Goal: Task Accomplishment & Management: Manage account settings

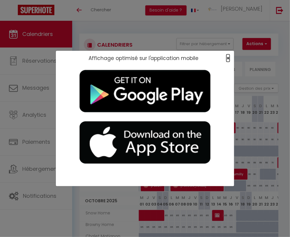
click at [228, 58] on span "×" at bounding box center [227, 57] width 3 height 7
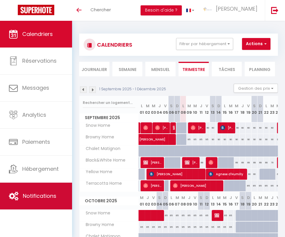
click at [34, 189] on link "Notifications" at bounding box center [36, 196] width 72 height 27
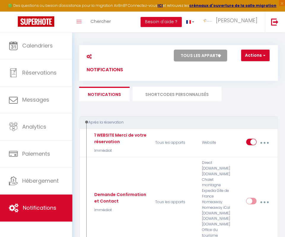
click at [185, 92] on li "SHORTCODES PERSONNALISÉS" at bounding box center [177, 94] width 89 height 15
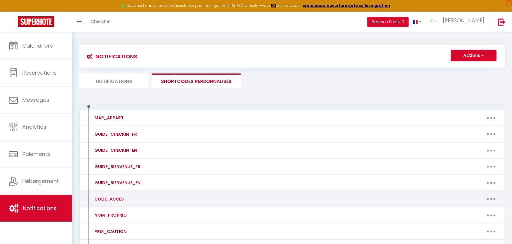
click at [290, 198] on button "button" at bounding box center [491, 199] width 17 height 10
click at [290, 211] on link "Editer" at bounding box center [476, 212] width 44 height 10
type input "CODE_ACCES"
type textarea "CODE_ACCES"
type textarea "5208"
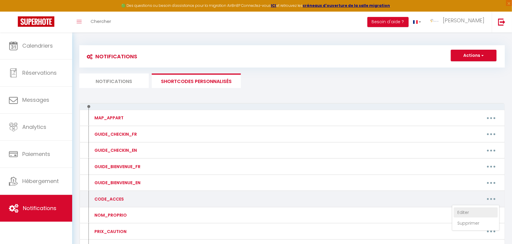
type textarea "6450"
type textarea "3412"
type textarea "4100"
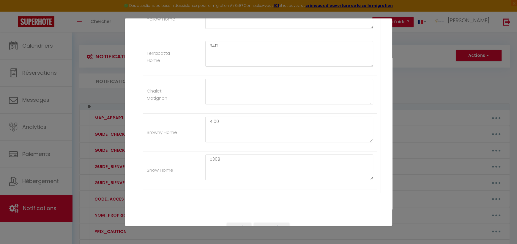
scroll to position [184, 0]
click at [236, 163] on textarea "5308" at bounding box center [289, 170] width 168 height 26
type textarea "5"
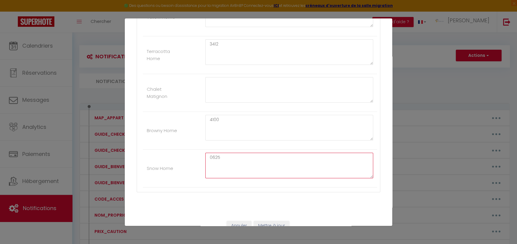
scroll to position [199, 0]
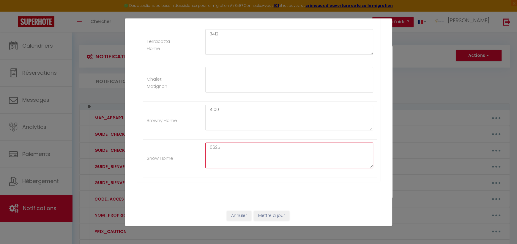
type textarea "0625"
click at [276, 213] on button "Mettre à jour" at bounding box center [272, 215] width 36 height 10
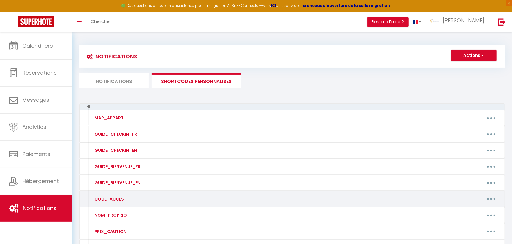
click at [290, 201] on button "button" at bounding box center [491, 199] width 17 height 10
click at [290, 209] on link "Editer" at bounding box center [476, 212] width 44 height 10
type input "CODE_ACCES"
type textarea "CODE_ACCES"
type textarea "5208"
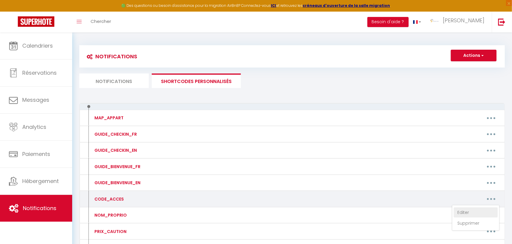
type textarea "6450"
type textarea "3412"
type textarea "4100"
type textarea "0625"
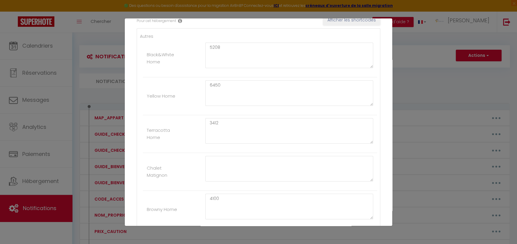
scroll to position [108, 0]
click at [240, 83] on textarea "6450" at bounding box center [289, 95] width 168 height 26
type textarea "6"
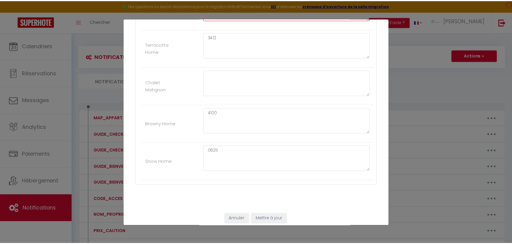
scroll to position [199, 0]
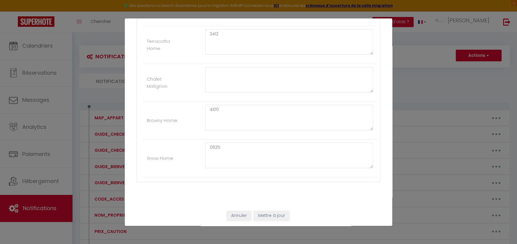
type textarea "3118"
click at [277, 214] on button "Mettre à jour" at bounding box center [272, 215] width 36 height 10
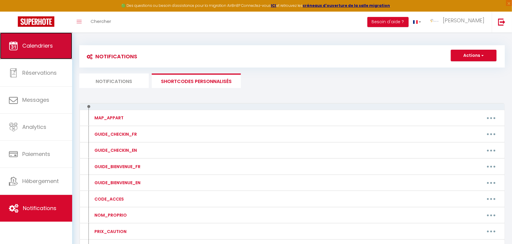
click at [42, 44] on span "Calendriers" at bounding box center [37, 45] width 31 height 7
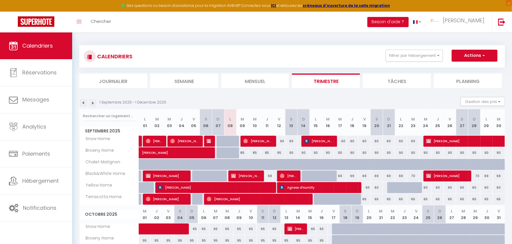
click at [82, 103] on img at bounding box center [83, 103] width 7 height 7
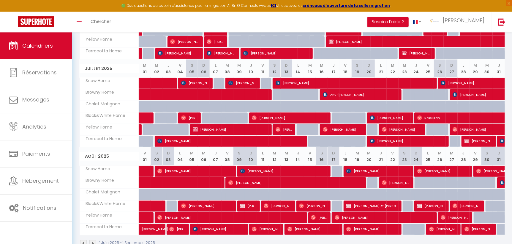
scroll to position [161, 0]
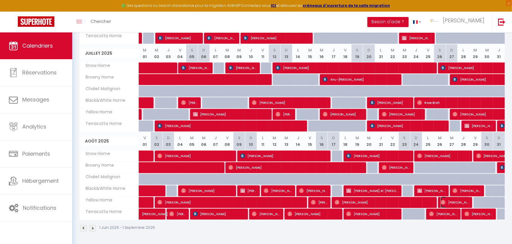
click at [290, 200] on span "[PERSON_NAME]" at bounding box center [455, 201] width 29 height 11
select select "OK"
select select "0"
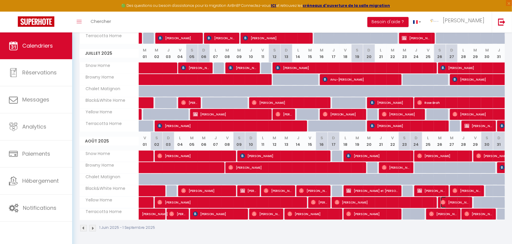
select select "1"
select select
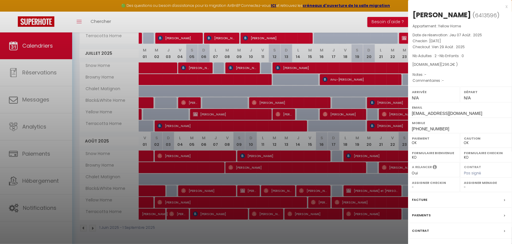
click at [290, 216] on label "Paiements" at bounding box center [421, 215] width 19 height 6
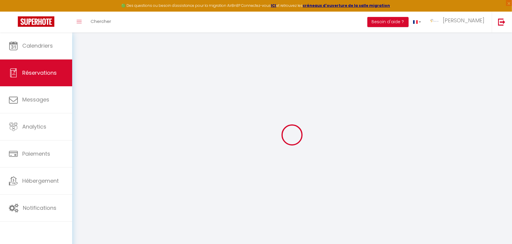
select select
checkbox input "false"
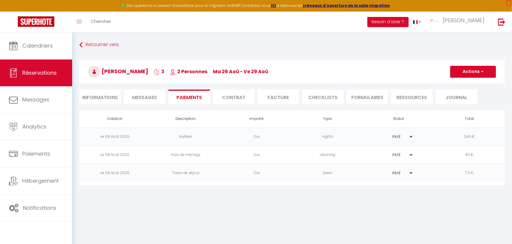
click at [138, 99] on span "Messages" at bounding box center [144, 97] width 25 height 7
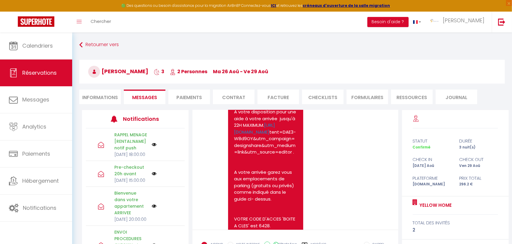
scroll to position [1375, 0]
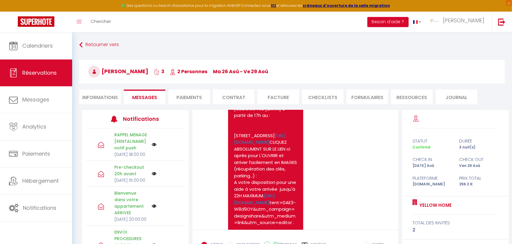
click at [279, 158] on pre "Bonjour [PERSON_NAME], Prêt pour votre séjour à [GEOGRAPHIC_DATA] à partir de 1…" at bounding box center [265, 236] width 63 height 314
click at [234, 176] on pre "Bonjour [PERSON_NAME], Prêt pour votre séjour à [GEOGRAPHIC_DATA] à partir de 1…" at bounding box center [265, 236] width 63 height 314
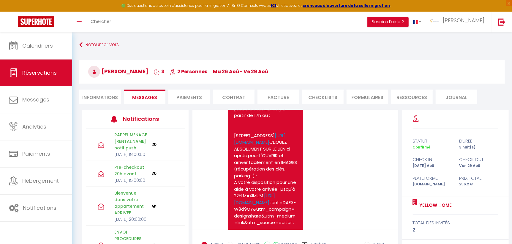
click at [234, 176] on pre "Bonjour [PERSON_NAME], Prêt pour votre séjour à [GEOGRAPHIC_DATA] à partir de 1…" at bounding box center [265, 236] width 63 height 314
click at [251, 161] on pre "Bonjour [PERSON_NAME], Prêt pour votre séjour à [GEOGRAPHIC_DATA] à partir de 1…" at bounding box center [265, 236] width 63 height 314
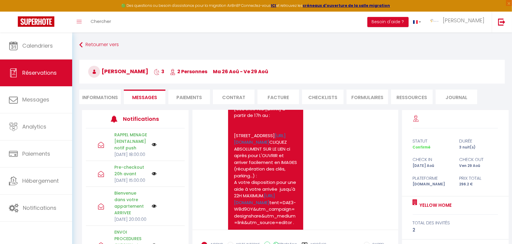
drag, startPoint x: 251, startPoint y: 161, endPoint x: 347, endPoint y: 149, distance: 96.9
click at [277, 184] on pre "Bonjour [PERSON_NAME], Prêt pour votre séjour à [GEOGRAPHIC_DATA] à partir de 1…" at bounding box center [265, 236] width 63 height 314
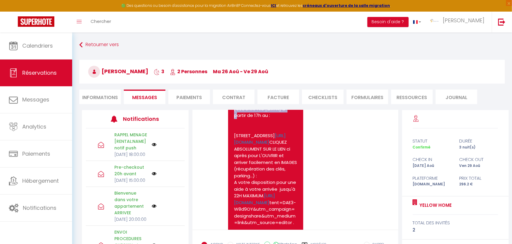
click at [277, 184] on pre "Bonjour [PERSON_NAME], Prêt pour votre séjour à [GEOGRAPHIC_DATA] à partir de 1…" at bounding box center [265, 236] width 63 height 314
drag, startPoint x: 277, startPoint y: 184, endPoint x: 235, endPoint y: 161, distance: 47.5
click at [235, 161] on pre "Bonjour [PERSON_NAME], Prêt pour votre séjour à [GEOGRAPHIC_DATA] à partir de 1…" at bounding box center [265, 236] width 63 height 314
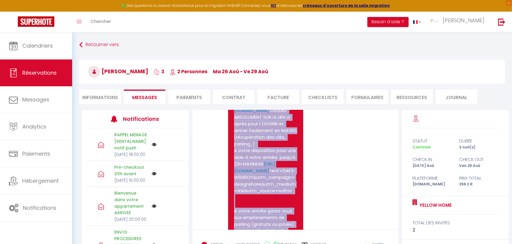
scroll to position [1403, 0]
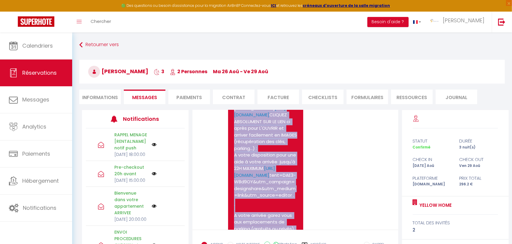
drag, startPoint x: 234, startPoint y: 161, endPoint x: 234, endPoint y: 133, distance: 27.9
click at [234, 133] on div "Bonjour [PERSON_NAME], Prêt pour votre séjour à [GEOGRAPHIC_DATA] à partir de 1…" at bounding box center [265, 208] width 75 height 326
copy div "Bonjour [PERSON_NAME], Prêt pour votre séjour à [GEOGRAPHIC_DATA] à partir de 1…"
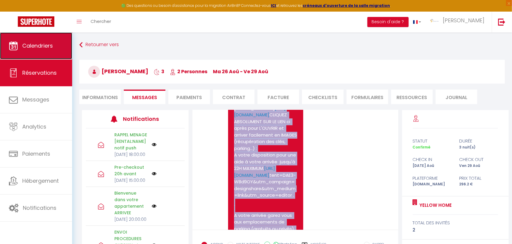
click at [37, 39] on link "Calendriers" at bounding box center [36, 45] width 72 height 27
